Goal: Navigation & Orientation: Find specific page/section

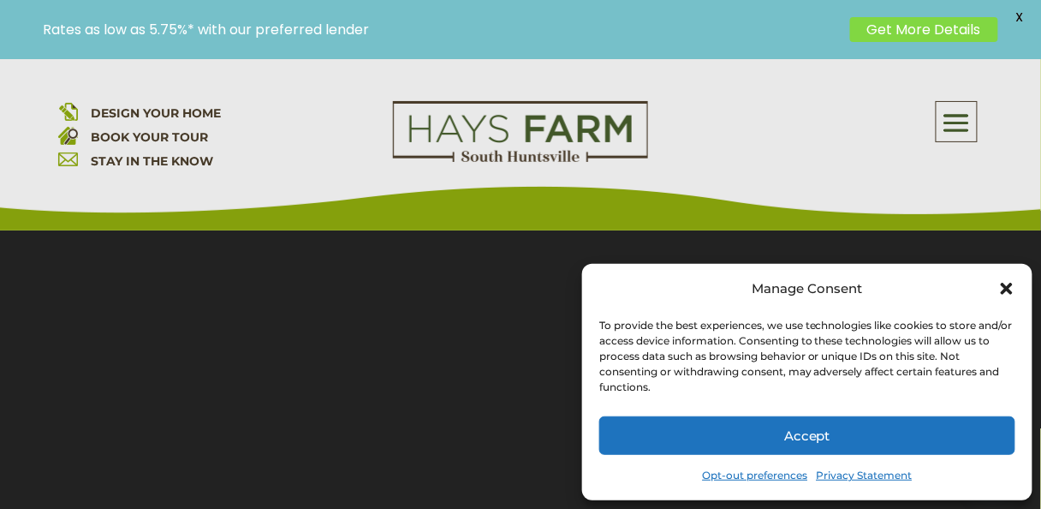
scroll to position [226, 0]
click at [1002, 278] on div "Manage Consent" at bounding box center [807, 289] width 416 height 24
click at [1006, 283] on icon "Close dialog" at bounding box center [1007, 288] width 17 height 17
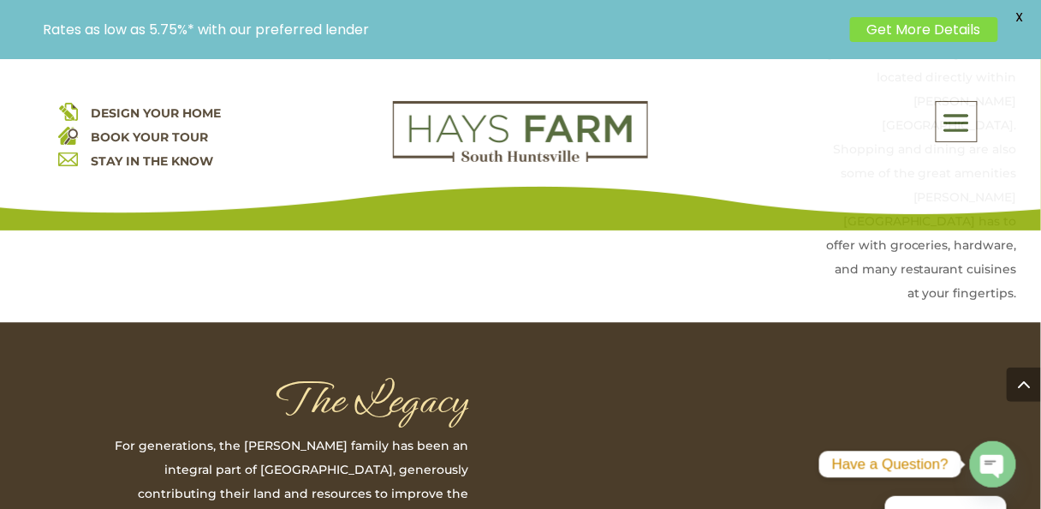
scroll to position [4219, 0]
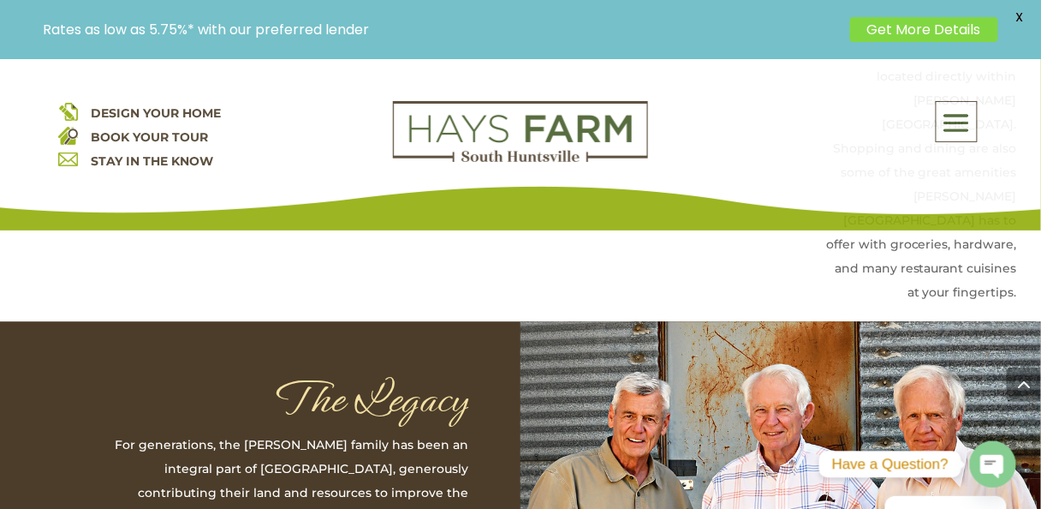
click at [961, 110] on span at bounding box center [957, 122] width 40 height 39
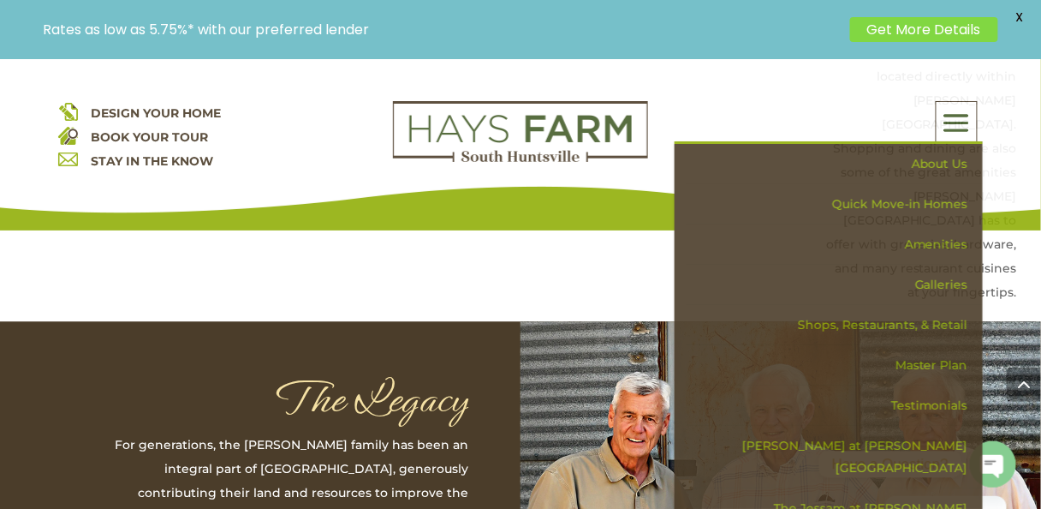
click at [933, 360] on link "Master Plan" at bounding box center [835, 365] width 296 height 40
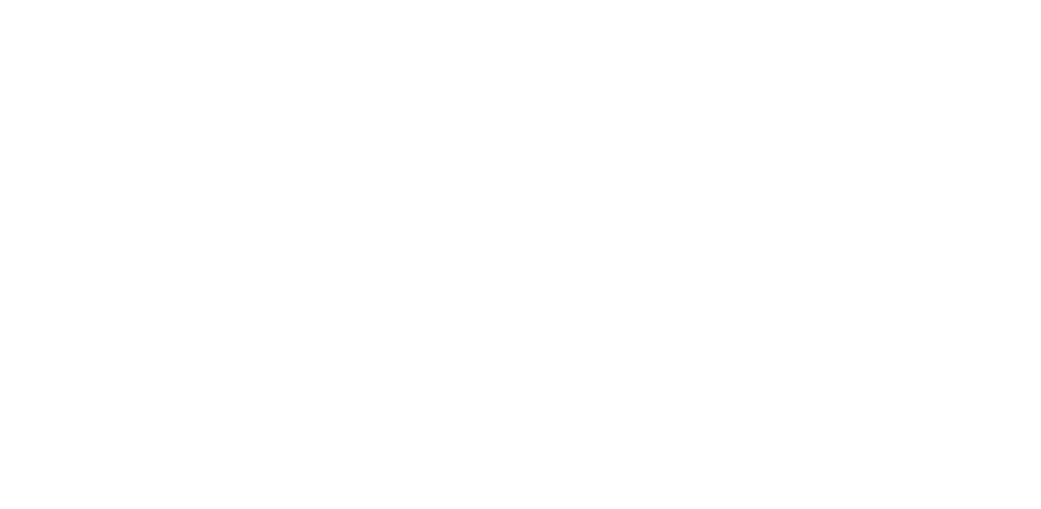
scroll to position [1778, 0]
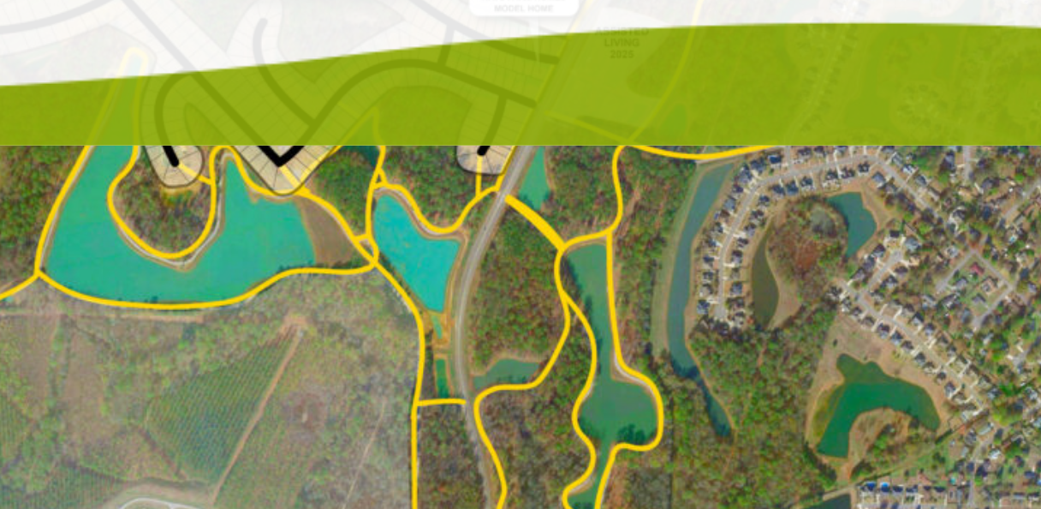
click at [528, 281] on img at bounding box center [521, 239] width 666 height 889
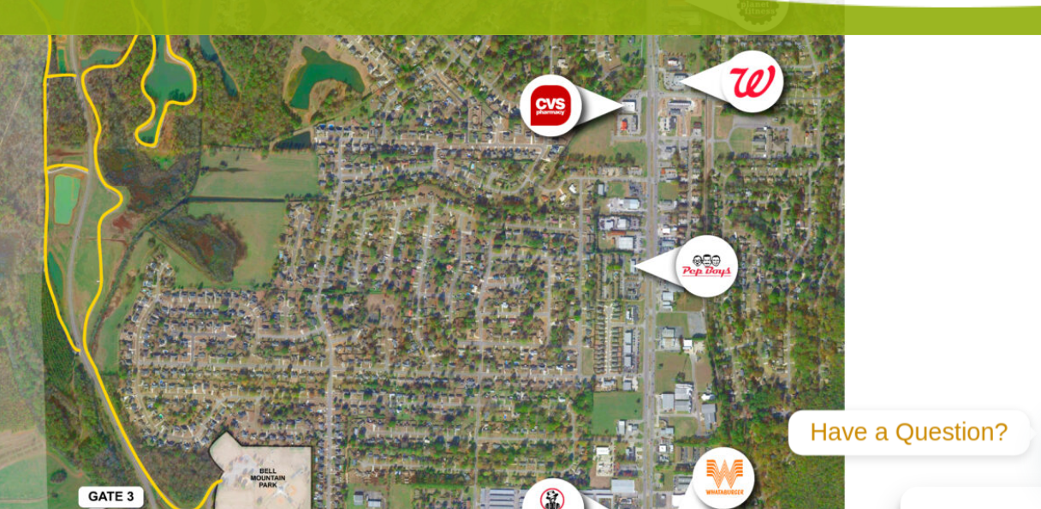
scroll to position [1941, 0]
